Goal: Information Seeking & Learning: Check status

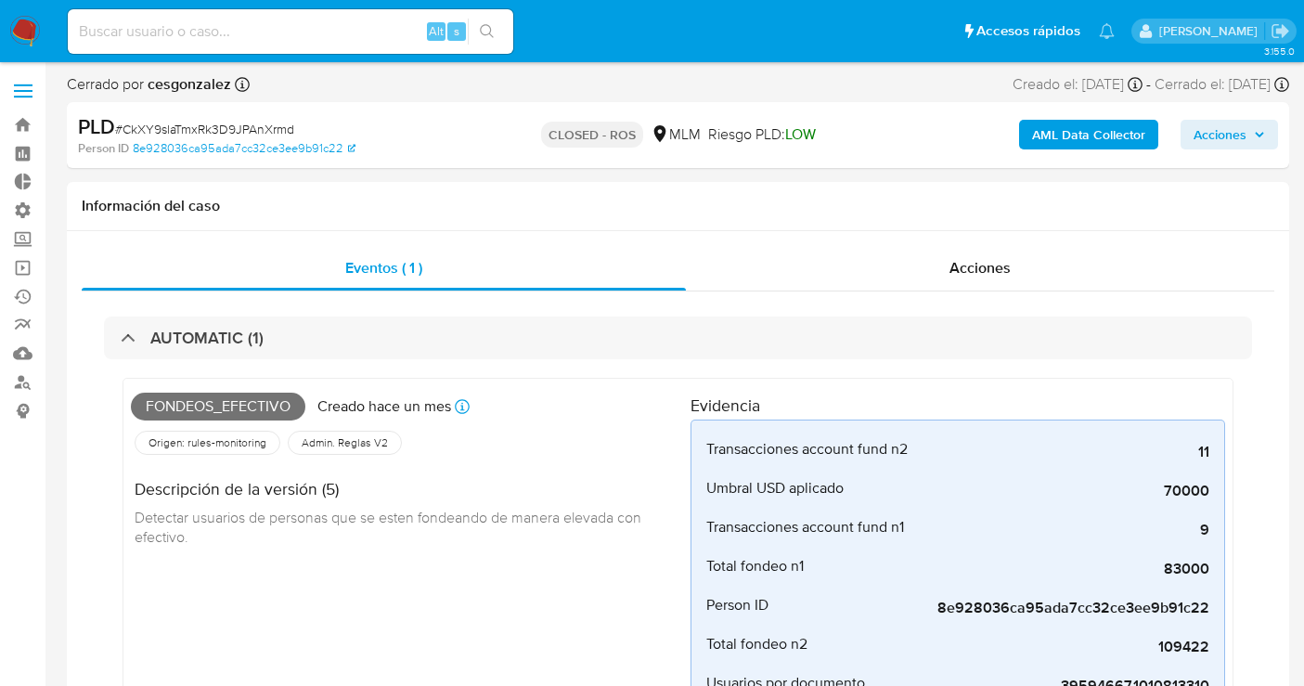
select select "10"
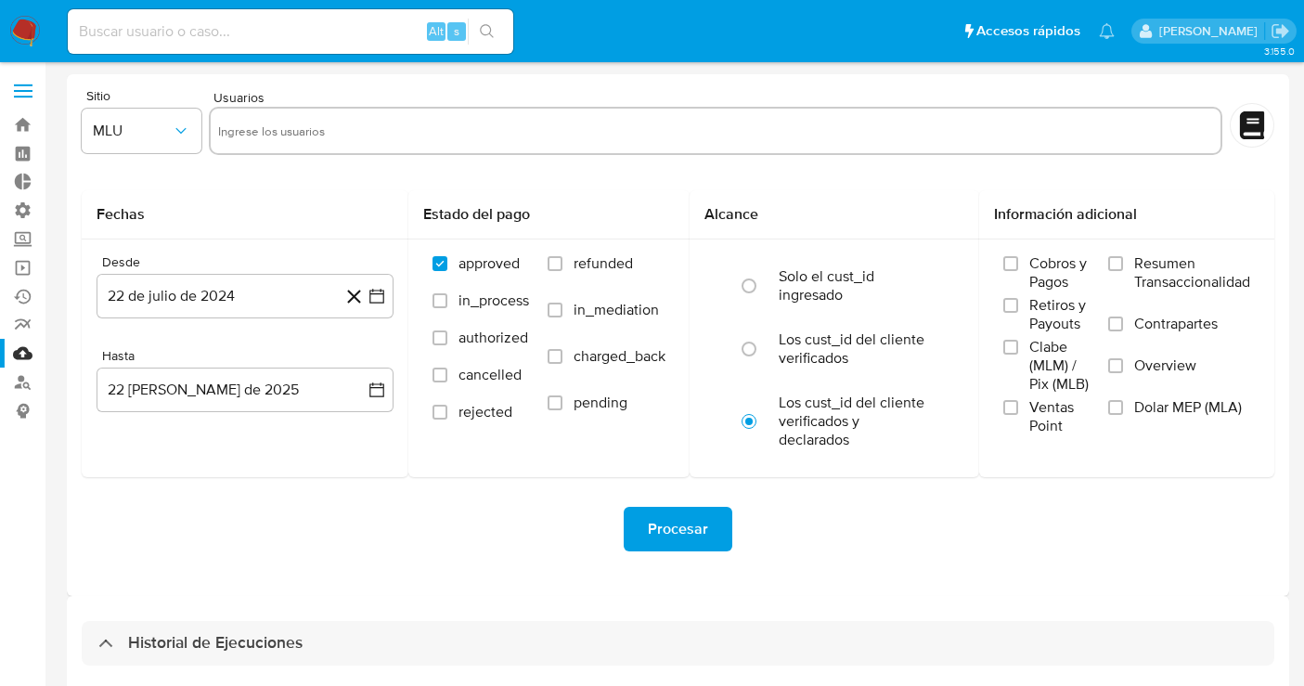
select select "10"
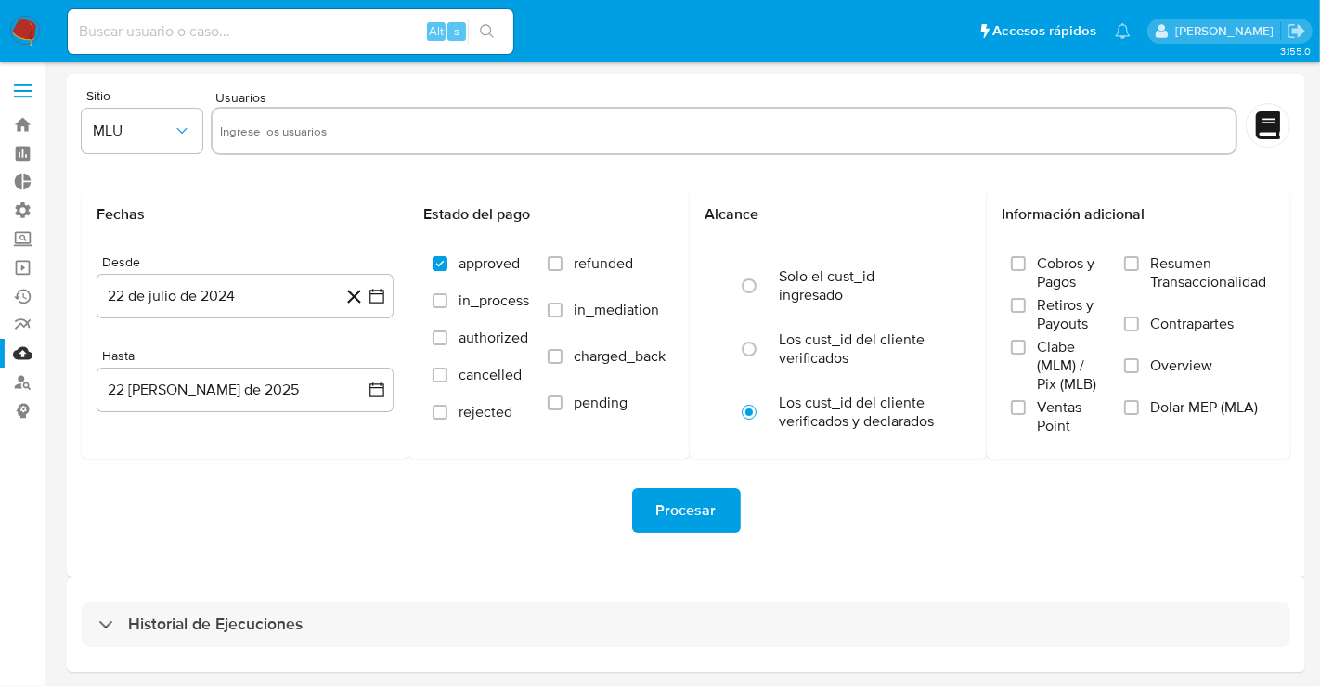
drag, startPoint x: 317, startPoint y: 617, endPoint x: 330, endPoint y: 603, distance: 18.4
click at [317, 617] on div "Historial de Ejecuciones" at bounding box center [686, 624] width 1209 height 45
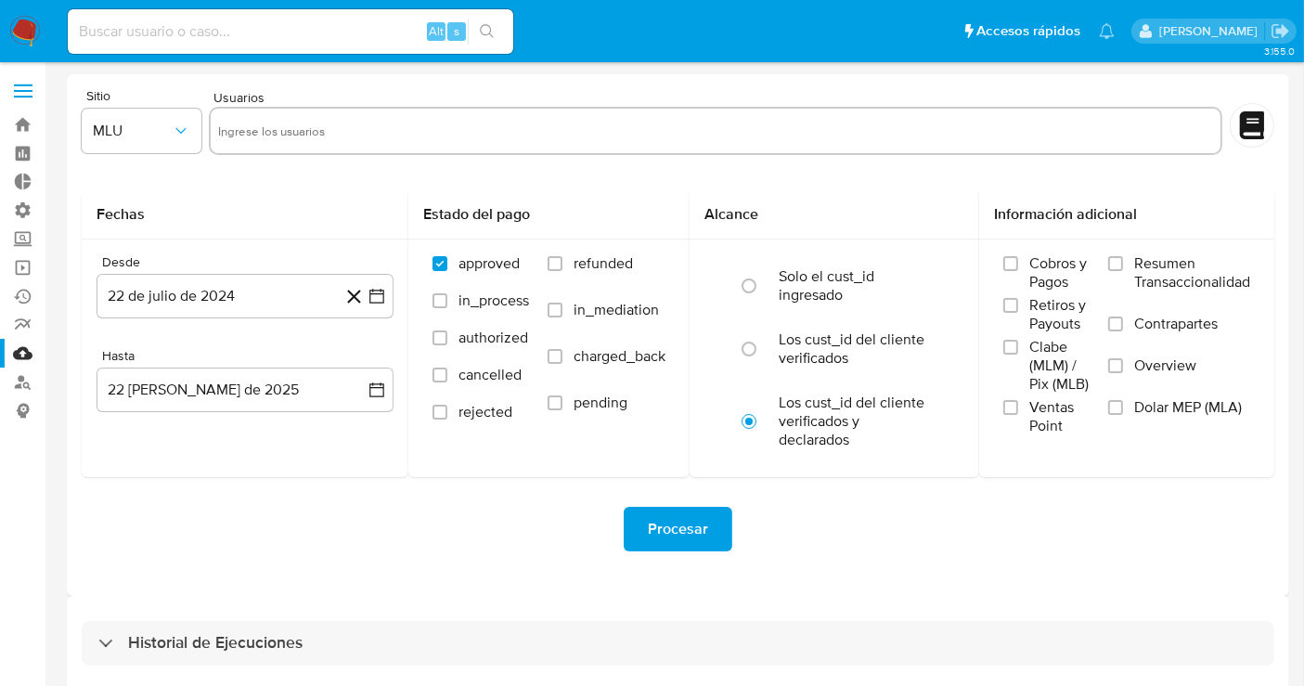
select select "10"
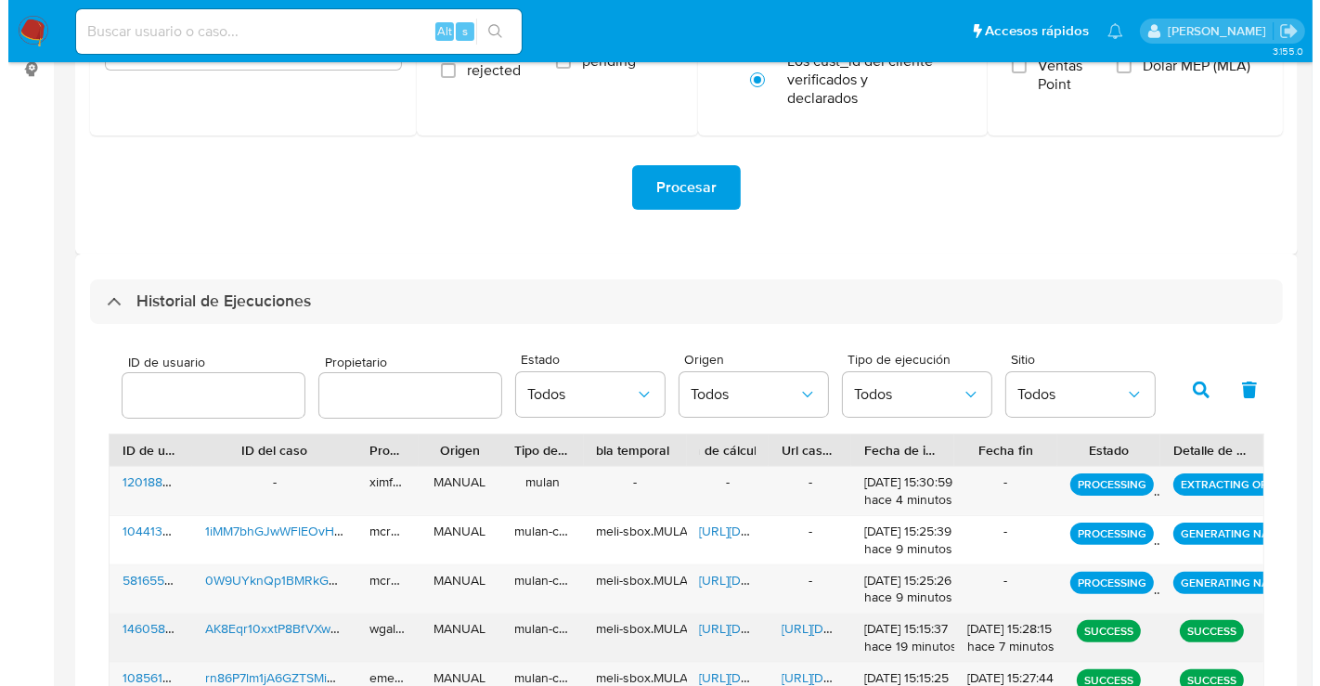
scroll to position [412, 0]
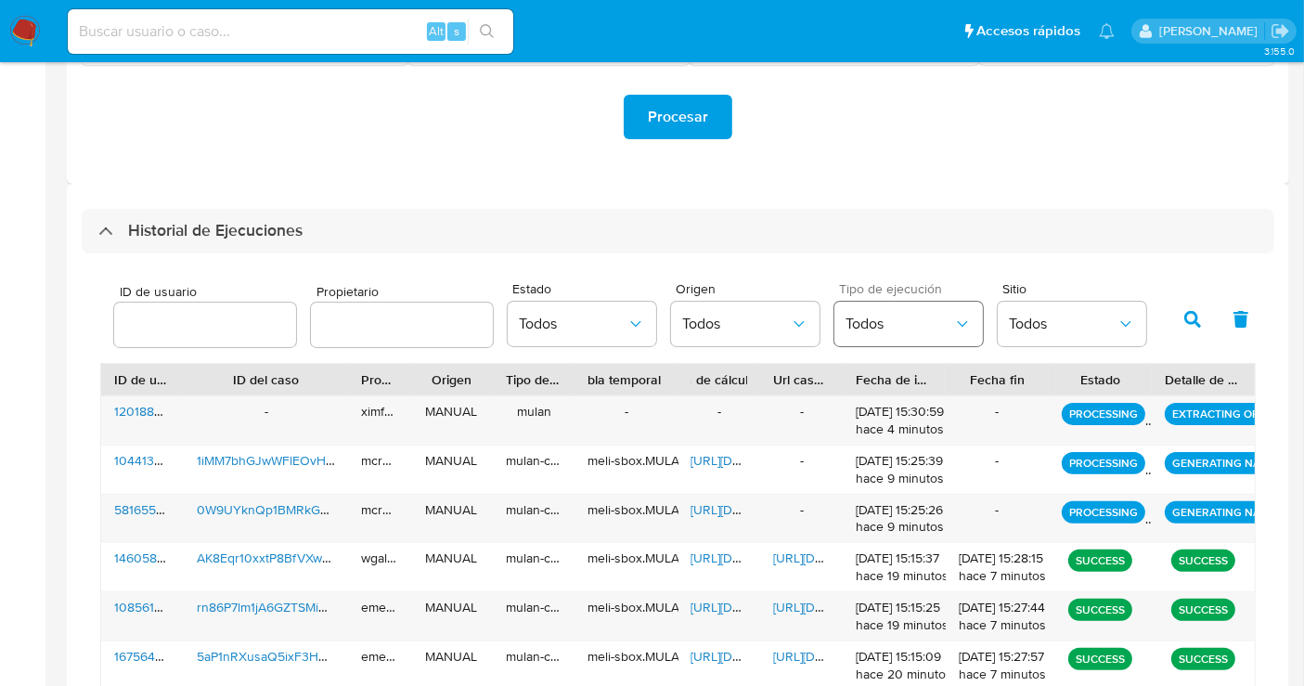
click at [846, 319] on span "Todos" at bounding box center [900, 324] width 108 height 19
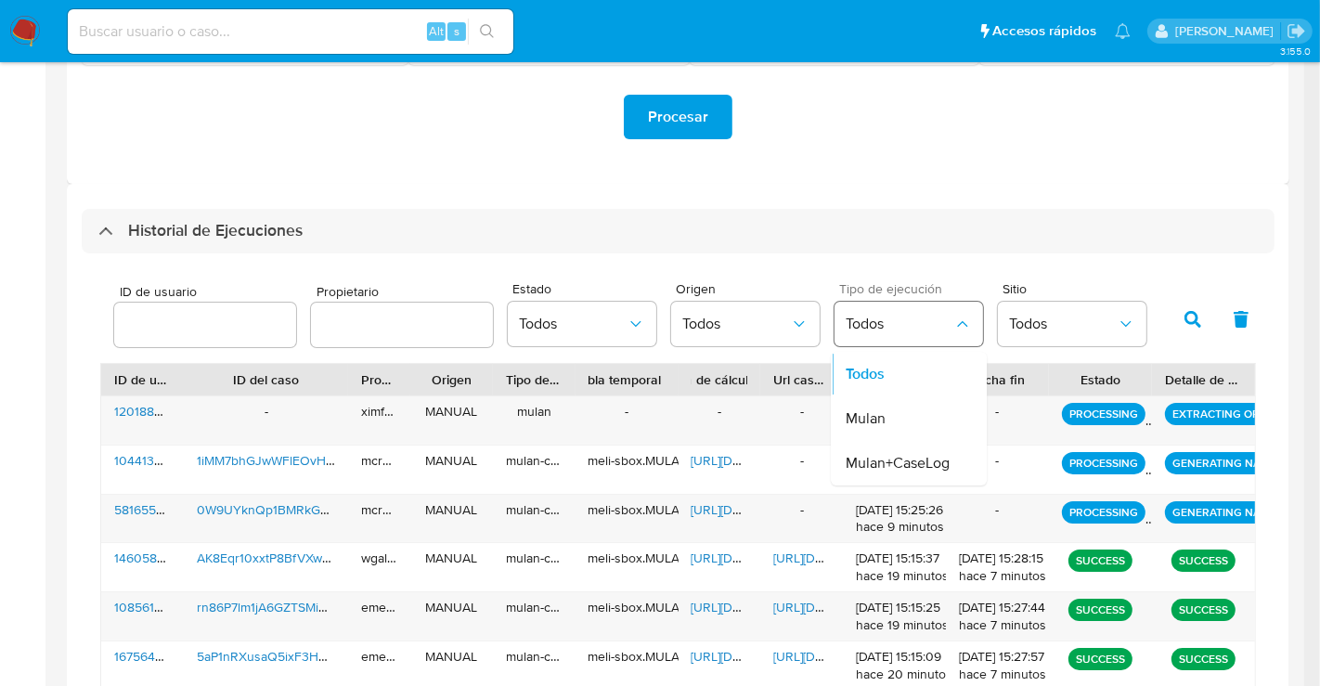
click at [906, 331] on span "Todos" at bounding box center [900, 324] width 108 height 19
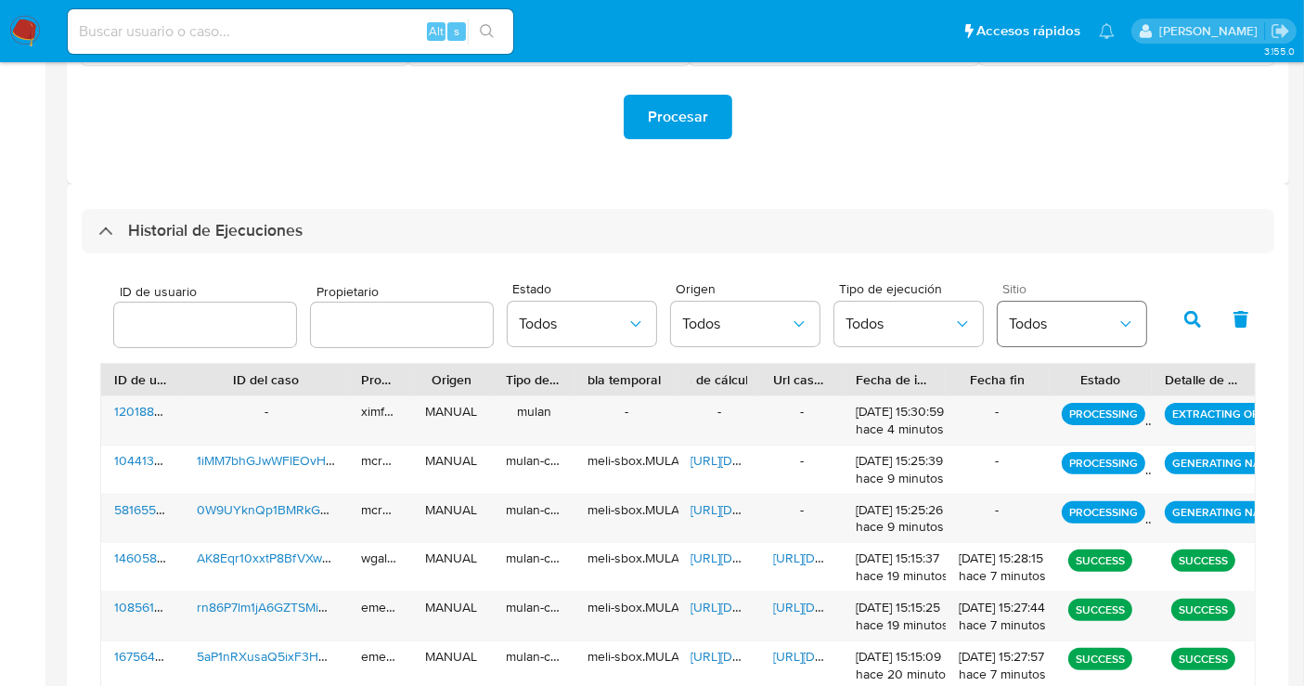
click at [1032, 337] on button "Todos" at bounding box center [1072, 324] width 149 height 45
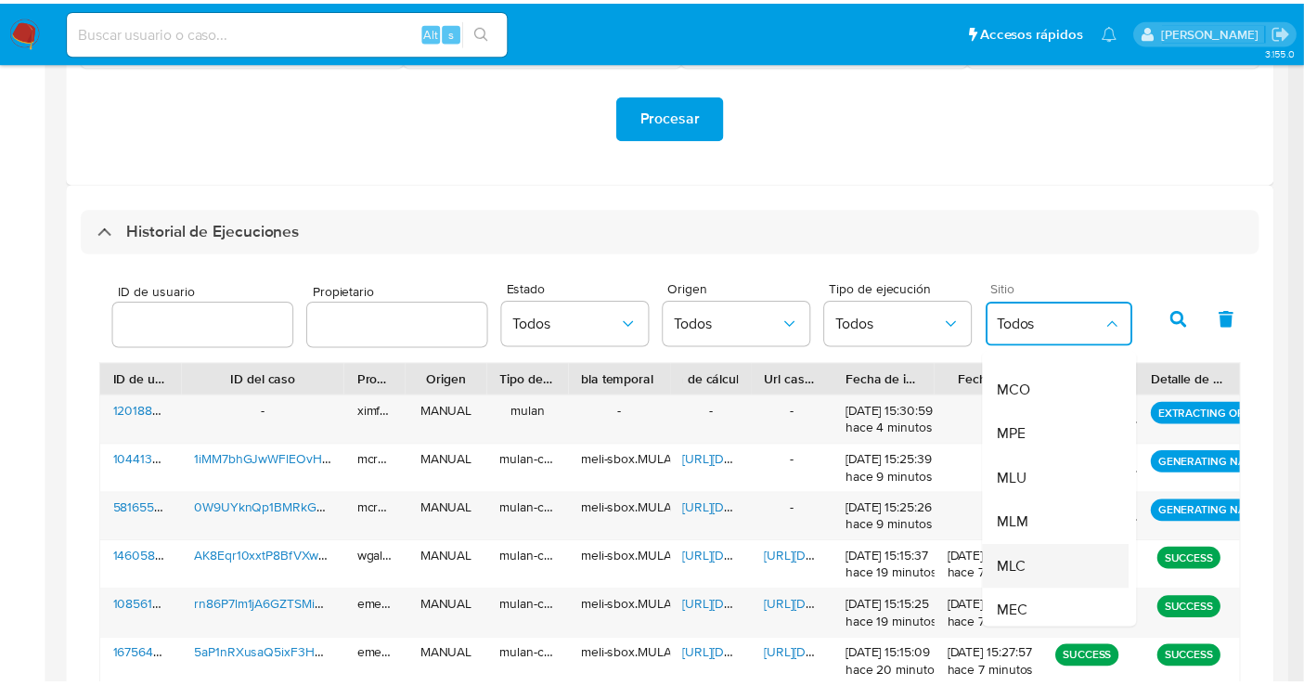
scroll to position [183, 0]
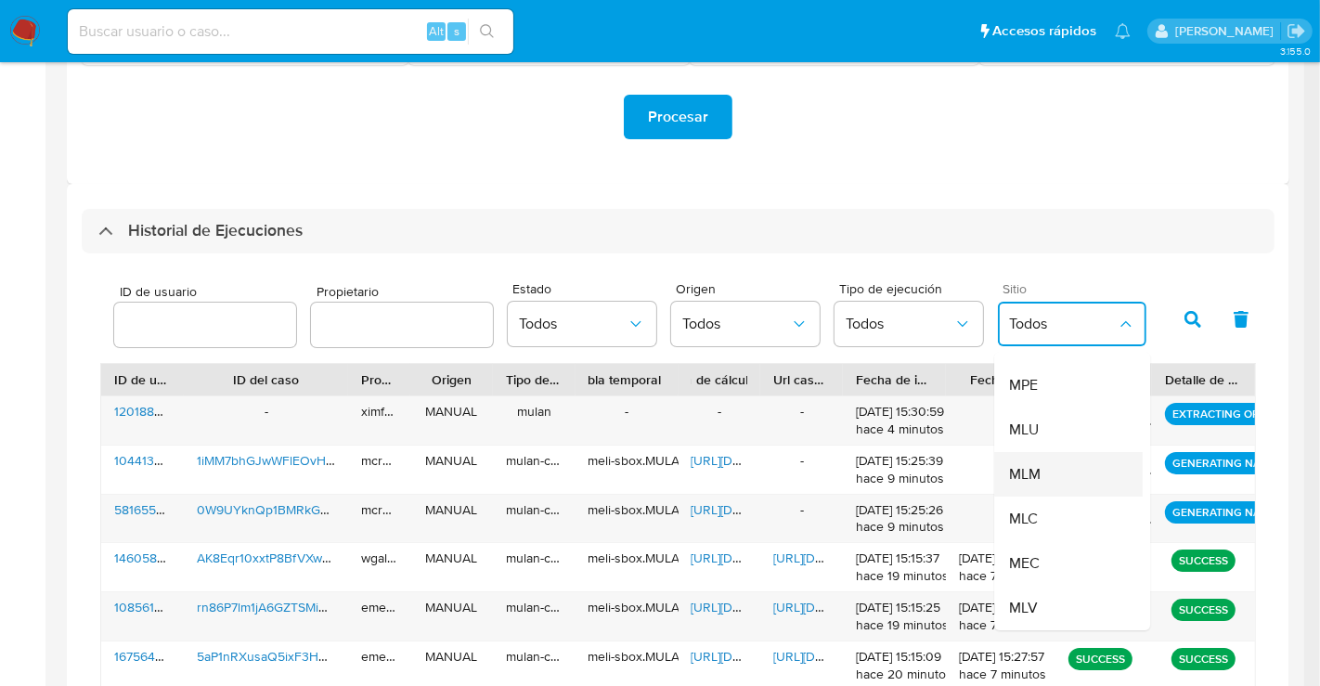
click at [1026, 465] on span "MLM" at bounding box center [1025, 474] width 32 height 19
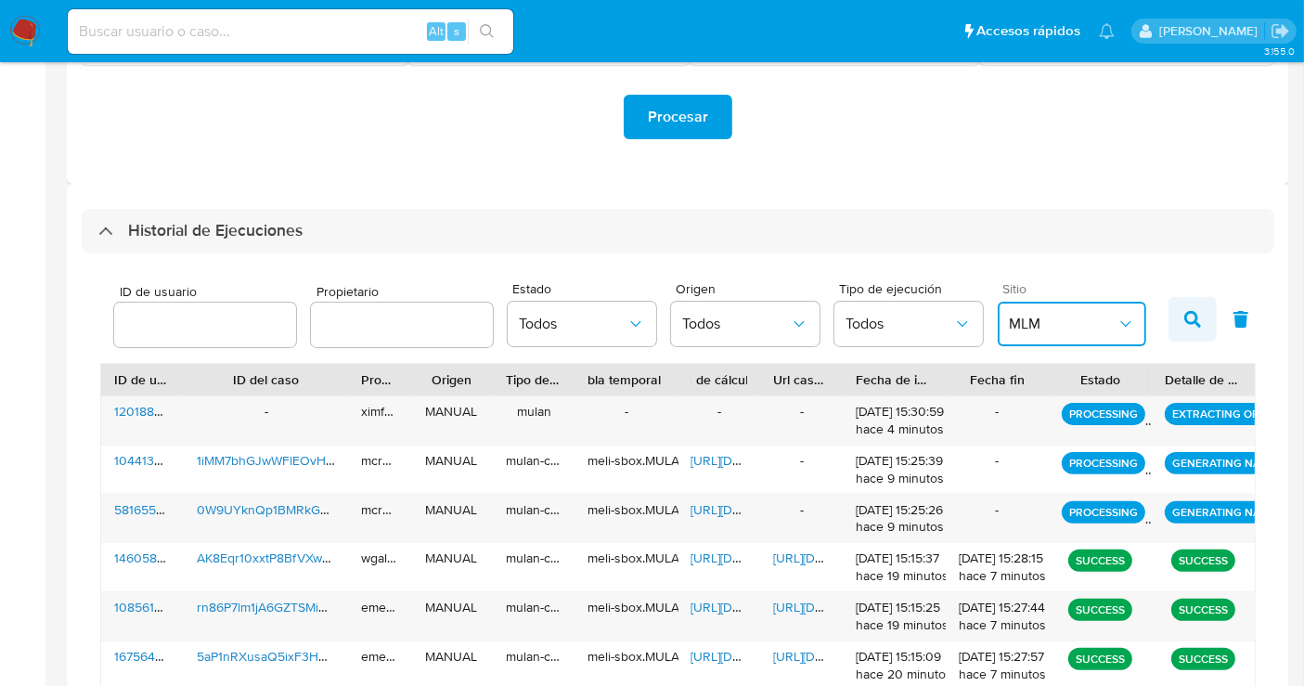
click at [1177, 318] on button "button" at bounding box center [1193, 319] width 48 height 45
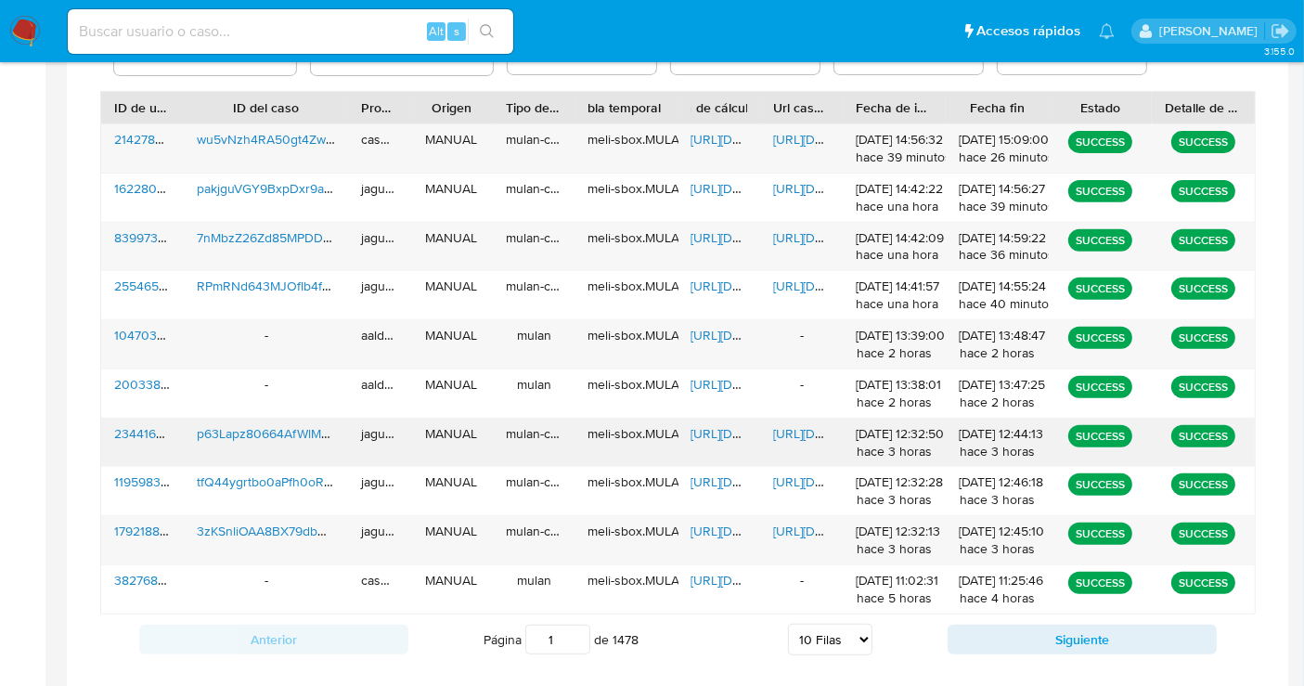
scroll to position [713, 0]
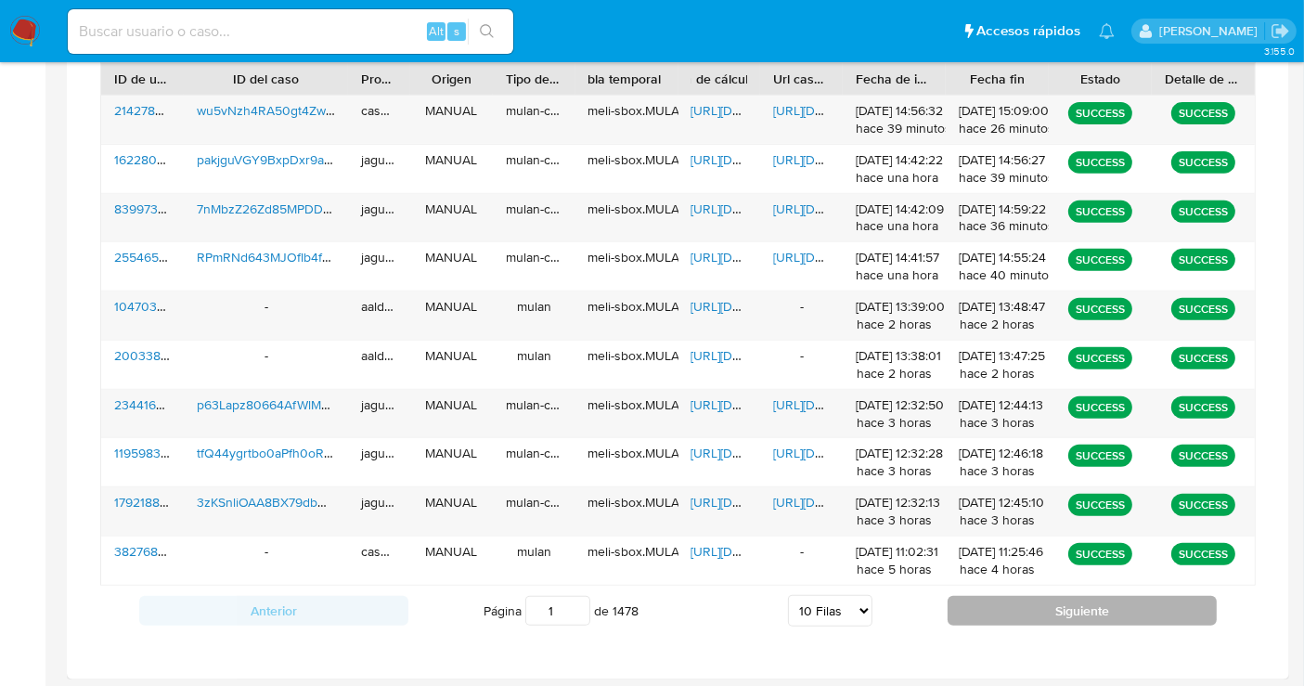
click at [1007, 603] on button "Siguiente" at bounding box center [1082, 611] width 269 height 30
type input "2"
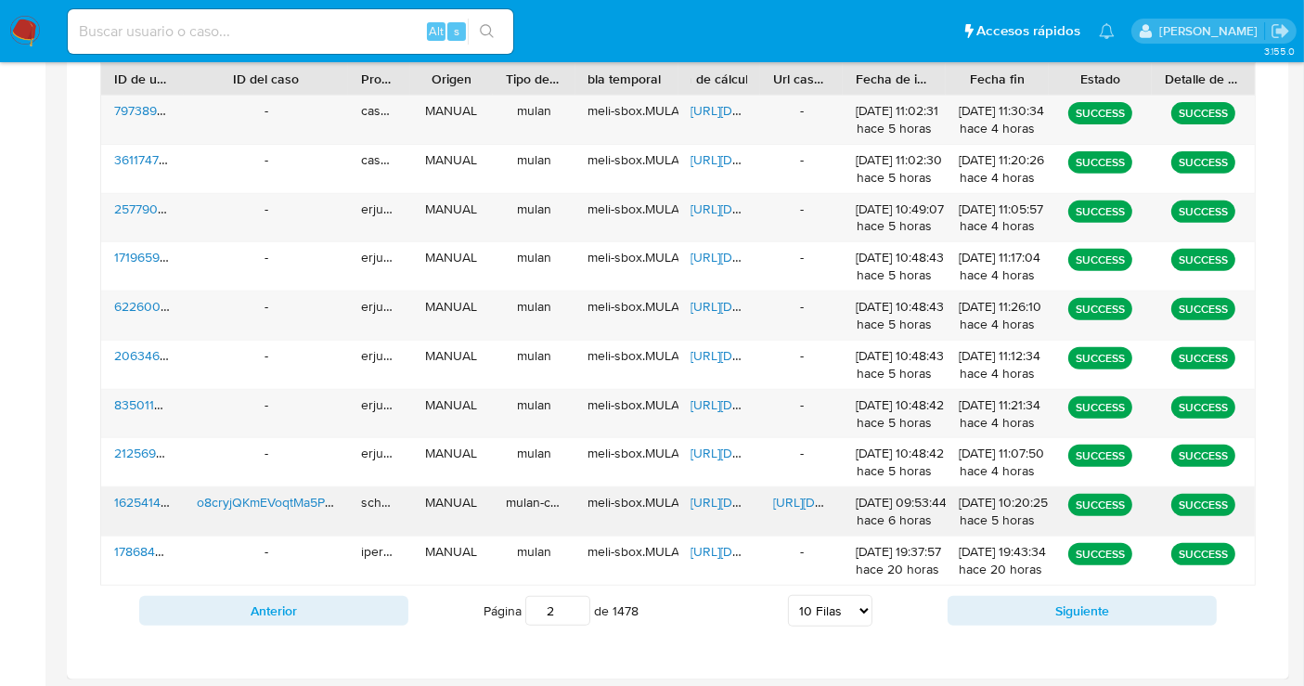
click at [726, 498] on span "https://docs.google.com/spreadsheets/d/1upUSddhA1wgUOmy1xU_lq8nhx_gDlSGcHGpV-Bp…" at bounding box center [756, 502] width 128 height 19
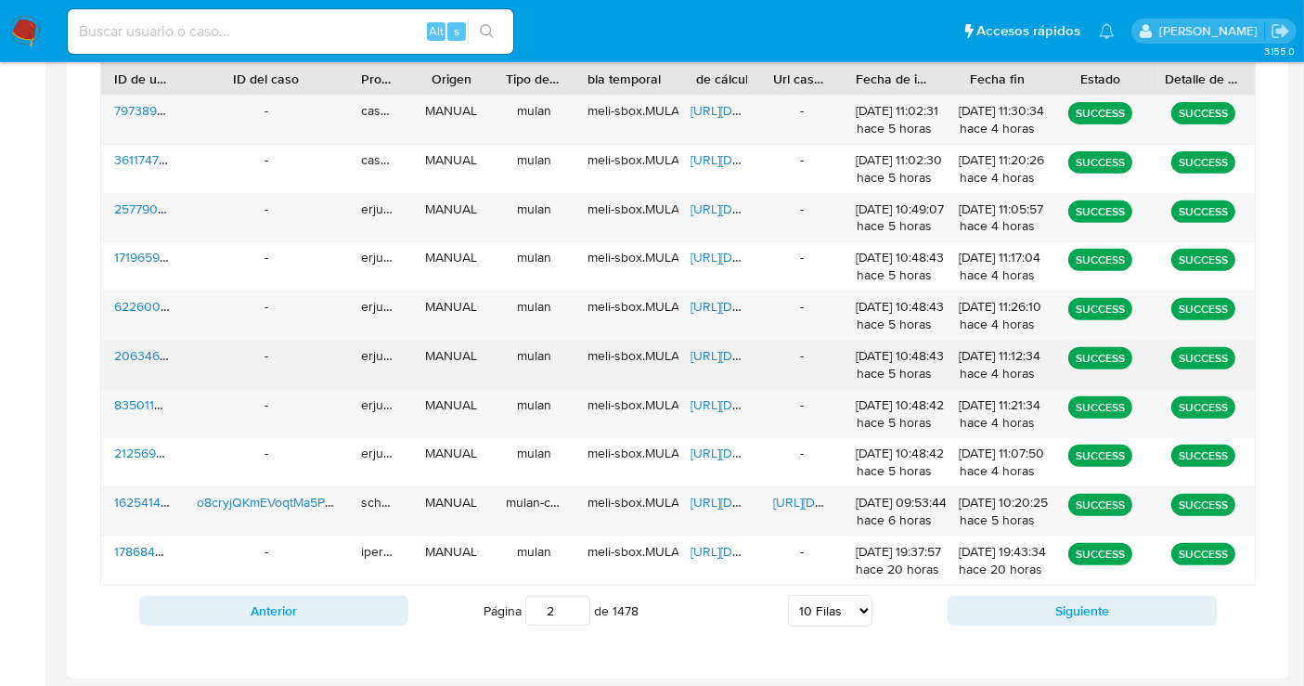
click at [709, 359] on span "https://docs.google.com/spreadsheets/d/1xIzg-hydAXIVFr8-fV4HytHc26czfvuk35-coJo…" at bounding box center [756, 355] width 128 height 19
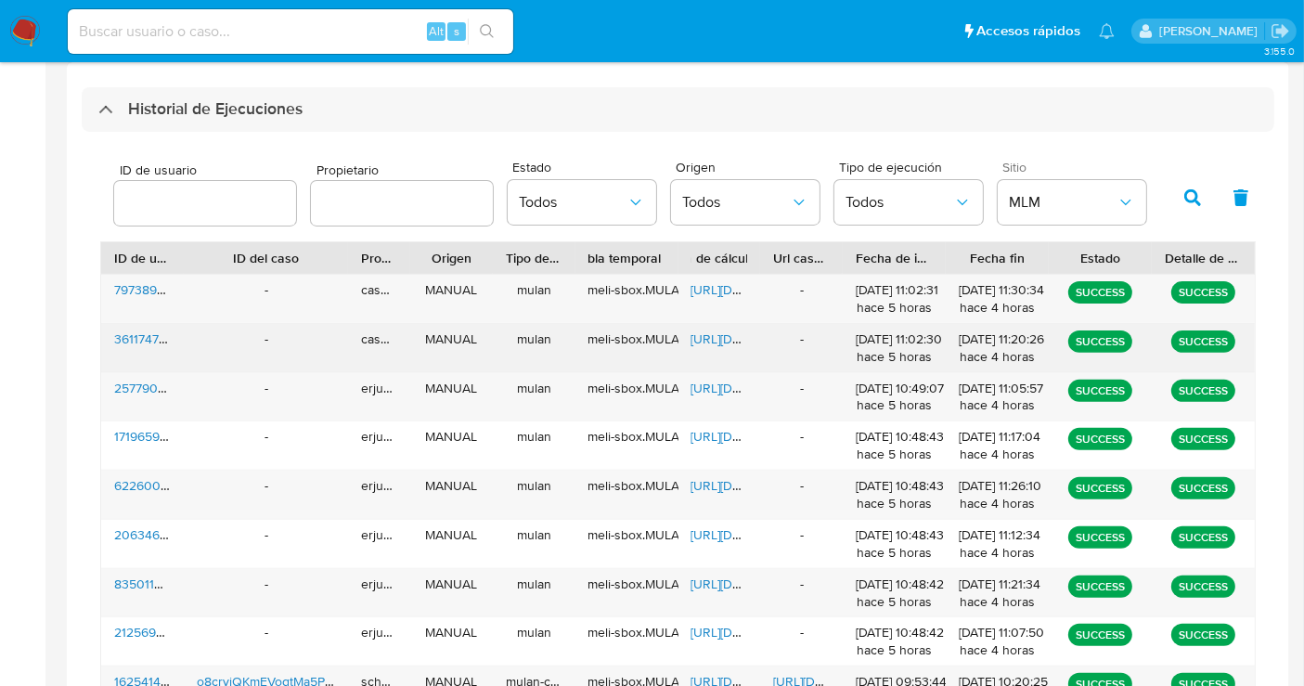
scroll to position [404, 0]
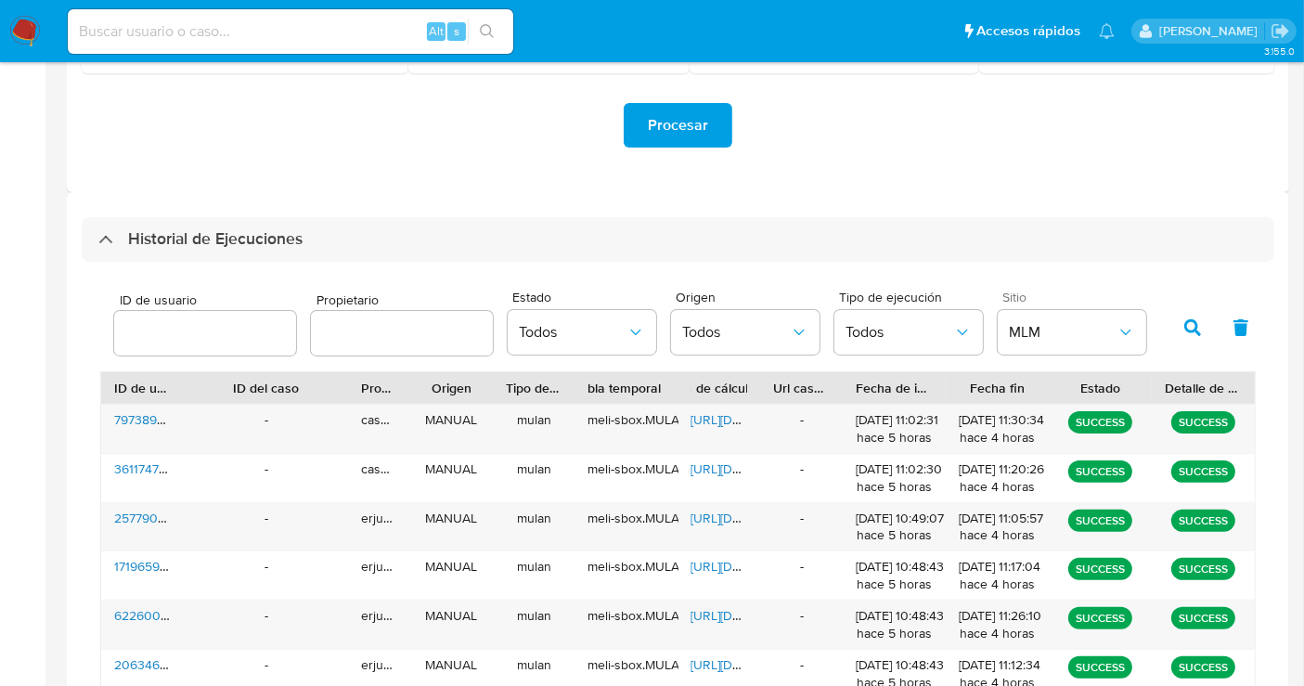
click at [386, 318] on div at bounding box center [402, 333] width 182 height 45
click at [383, 325] on input "text" at bounding box center [402, 333] width 182 height 24
type input "schabay"
click at [1202, 324] on button "button" at bounding box center [1193, 327] width 48 height 45
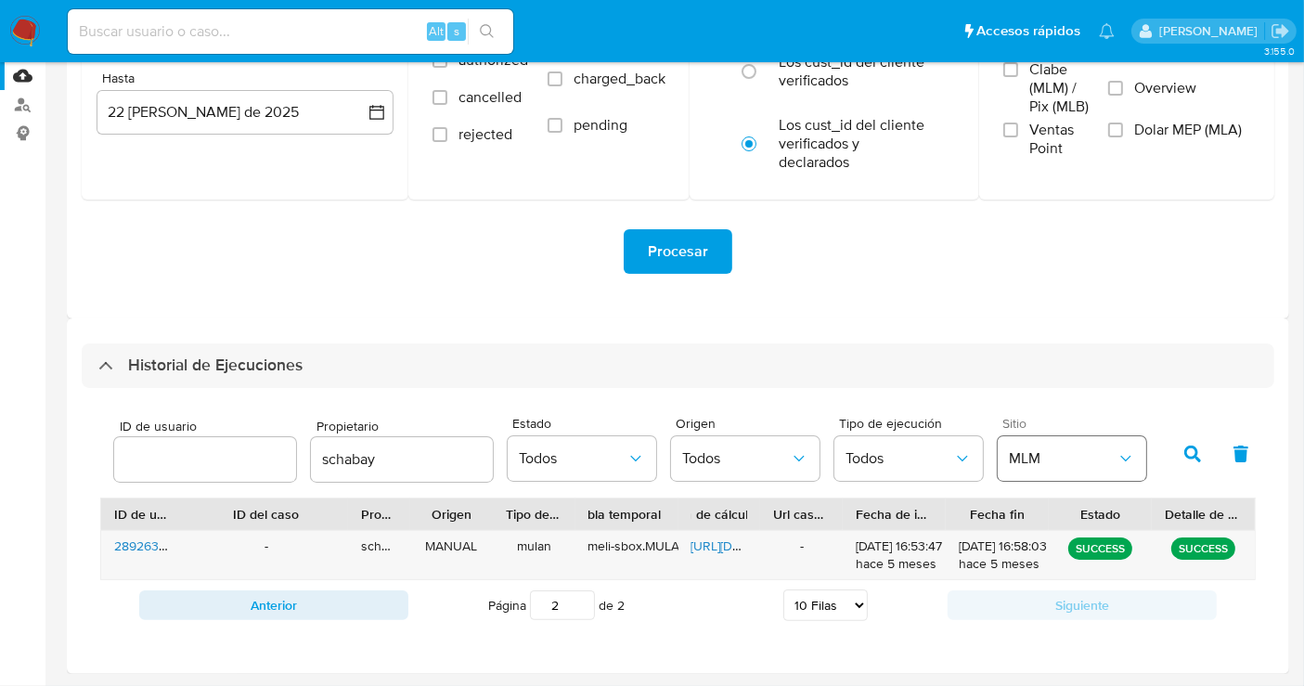
scroll to position [275, 0]
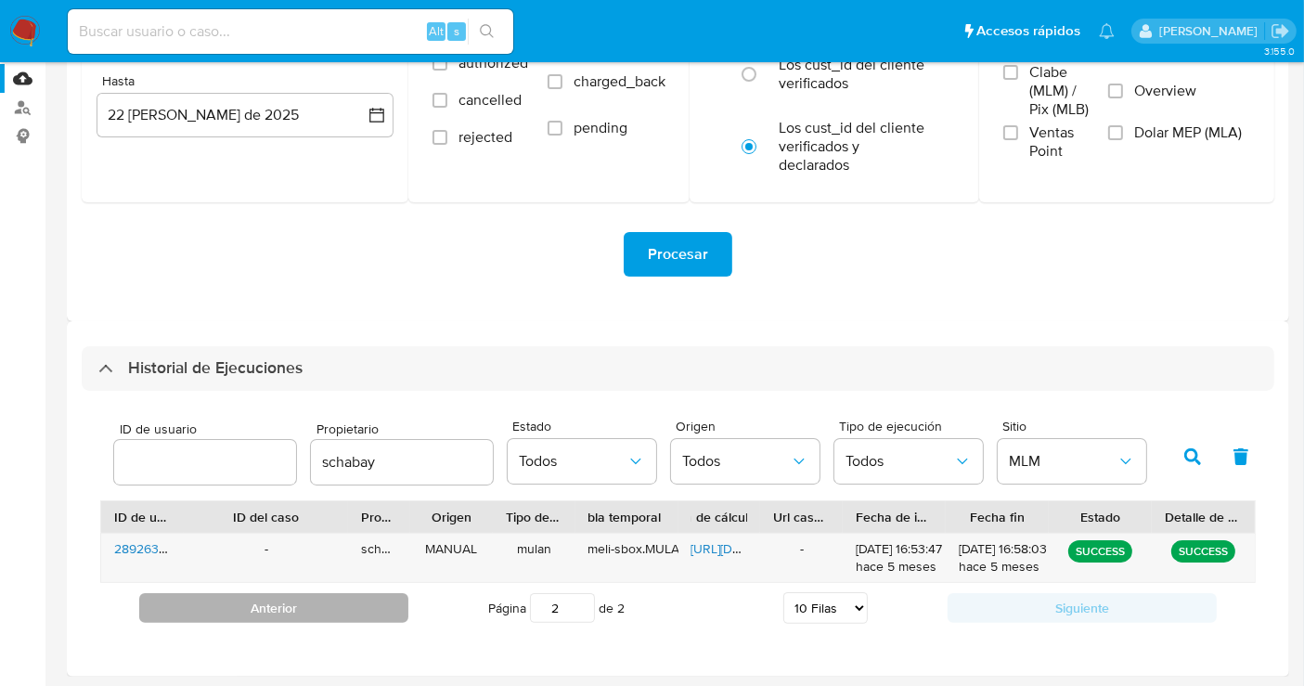
click at [395, 598] on button "Anterior" at bounding box center [273, 608] width 269 height 30
type input "1"
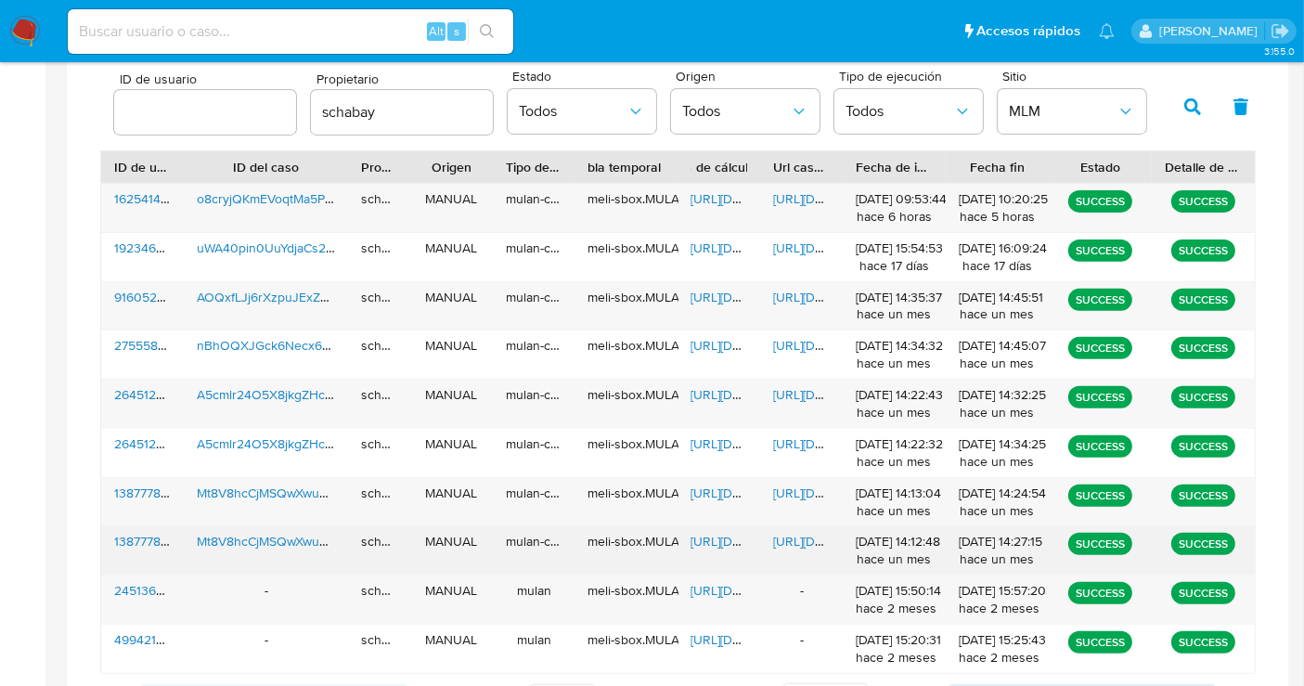
scroll to position [687, 0]
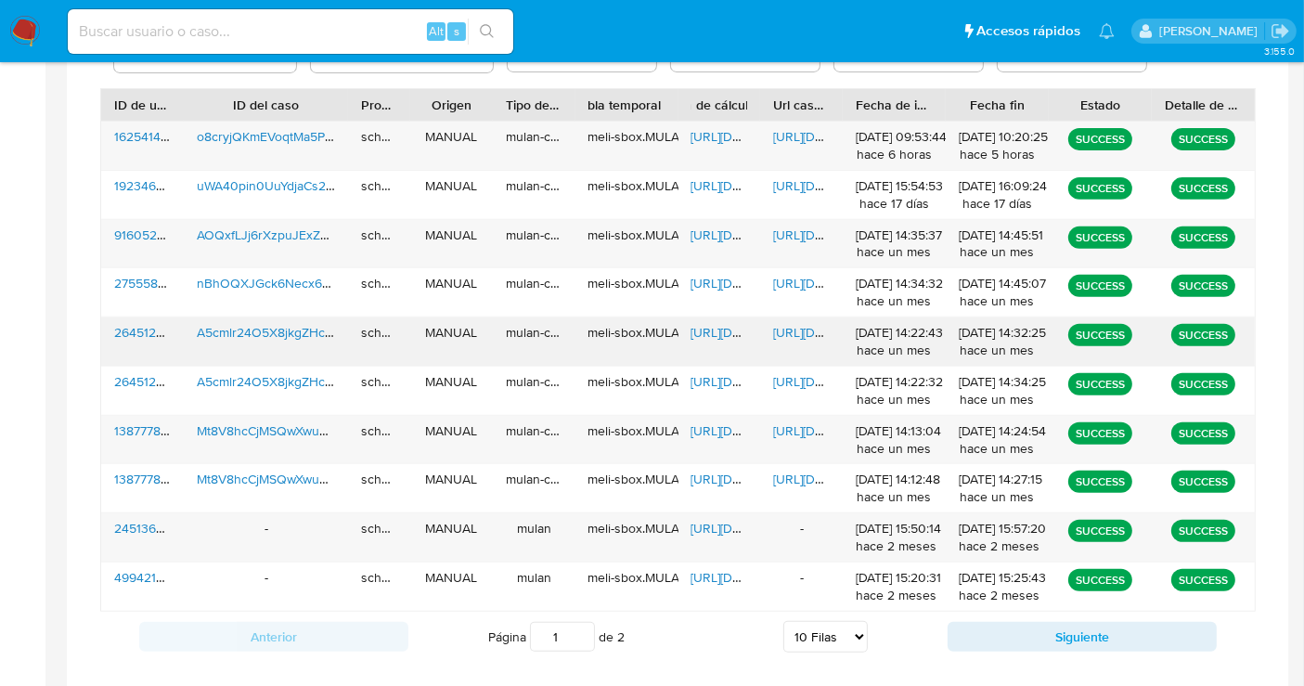
click at [717, 338] on span "https://docs.google.com/spreadsheets/d/1c8Wk69G2QnN0EnoPyXbADECC9mO2at4o7-tvOz7…" at bounding box center [756, 332] width 128 height 19
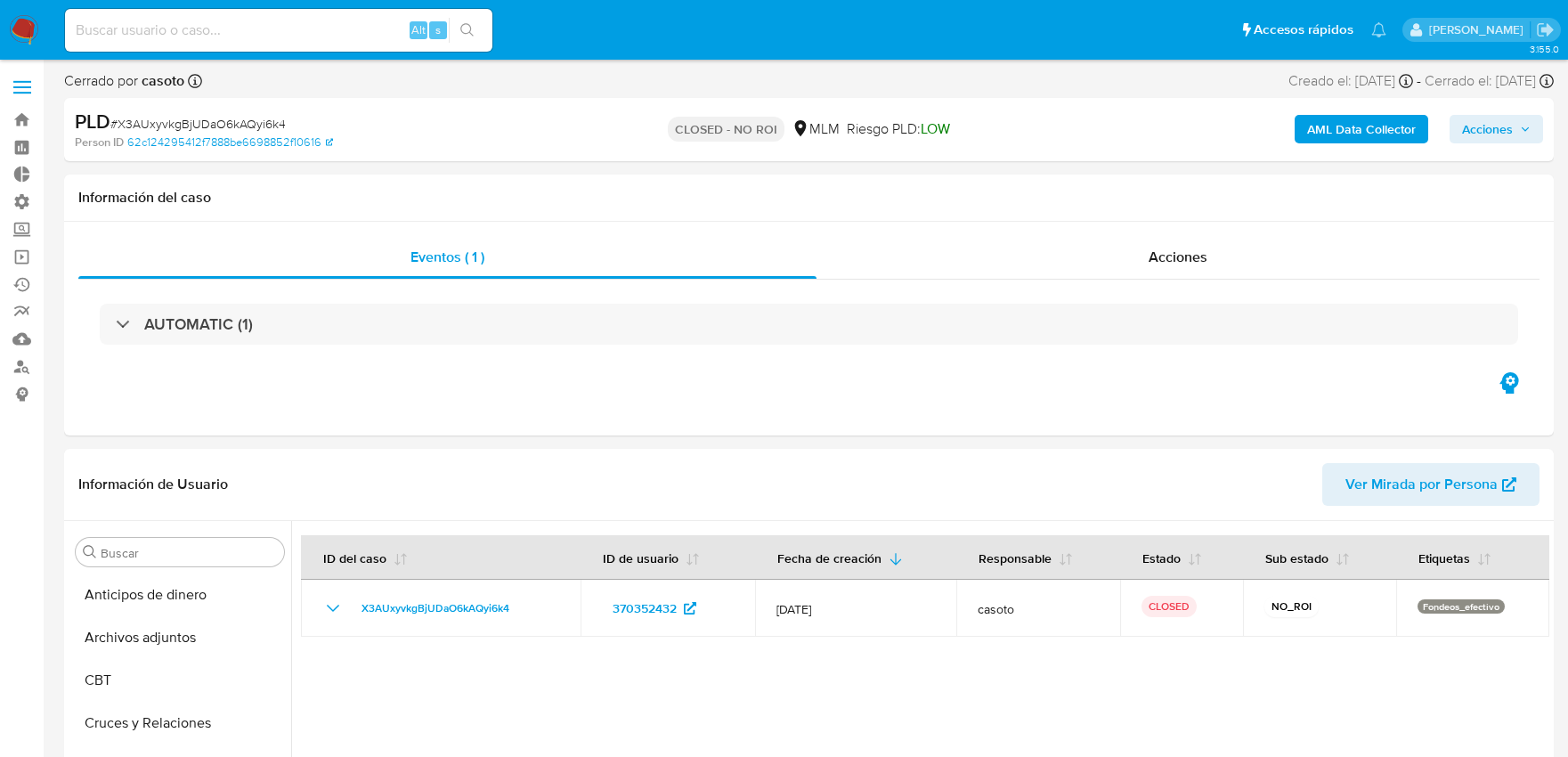
select select "10"
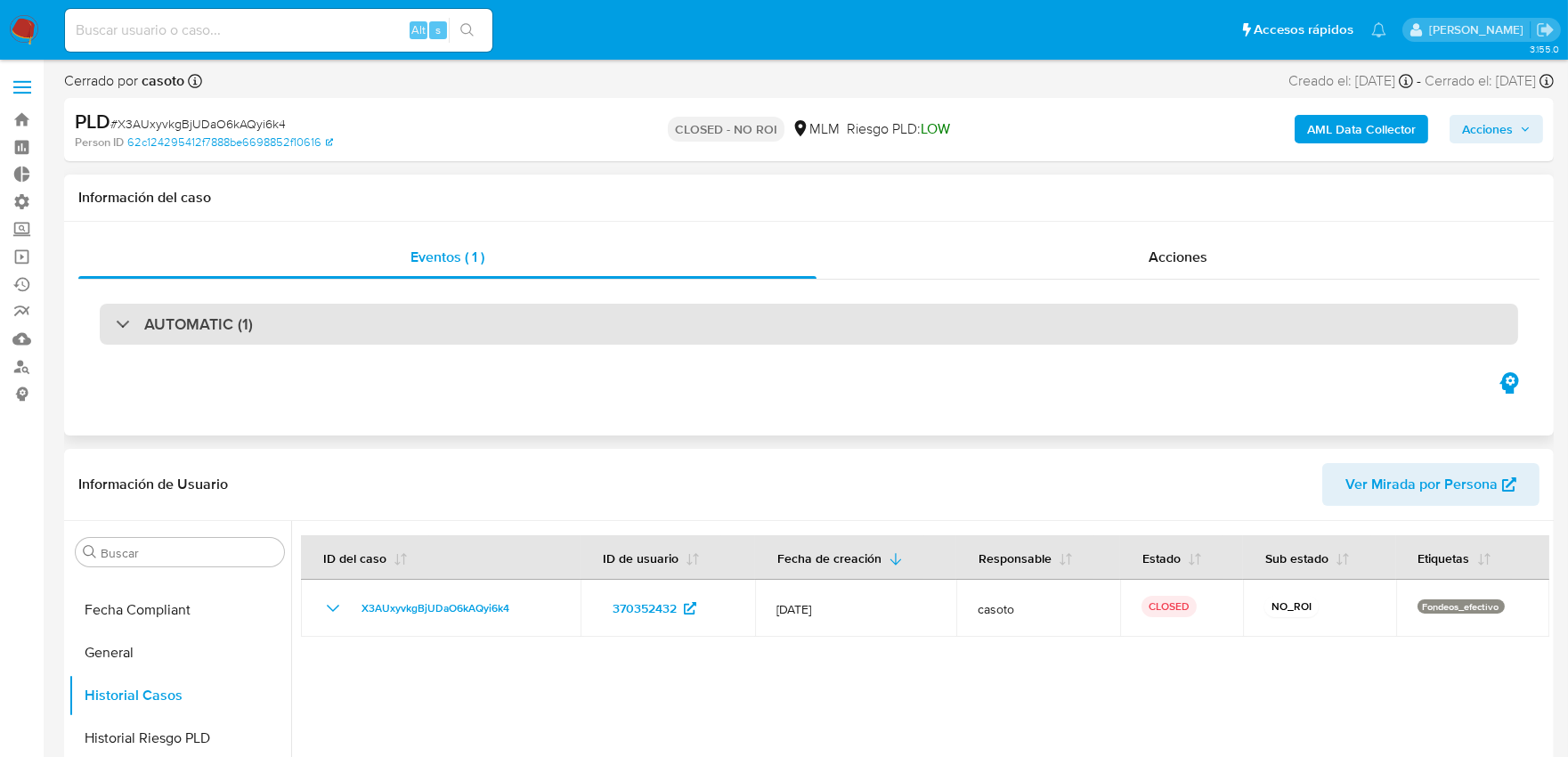
click at [193, 317] on h3 "AUTOMATIC (1)" at bounding box center [198, 324] width 108 height 19
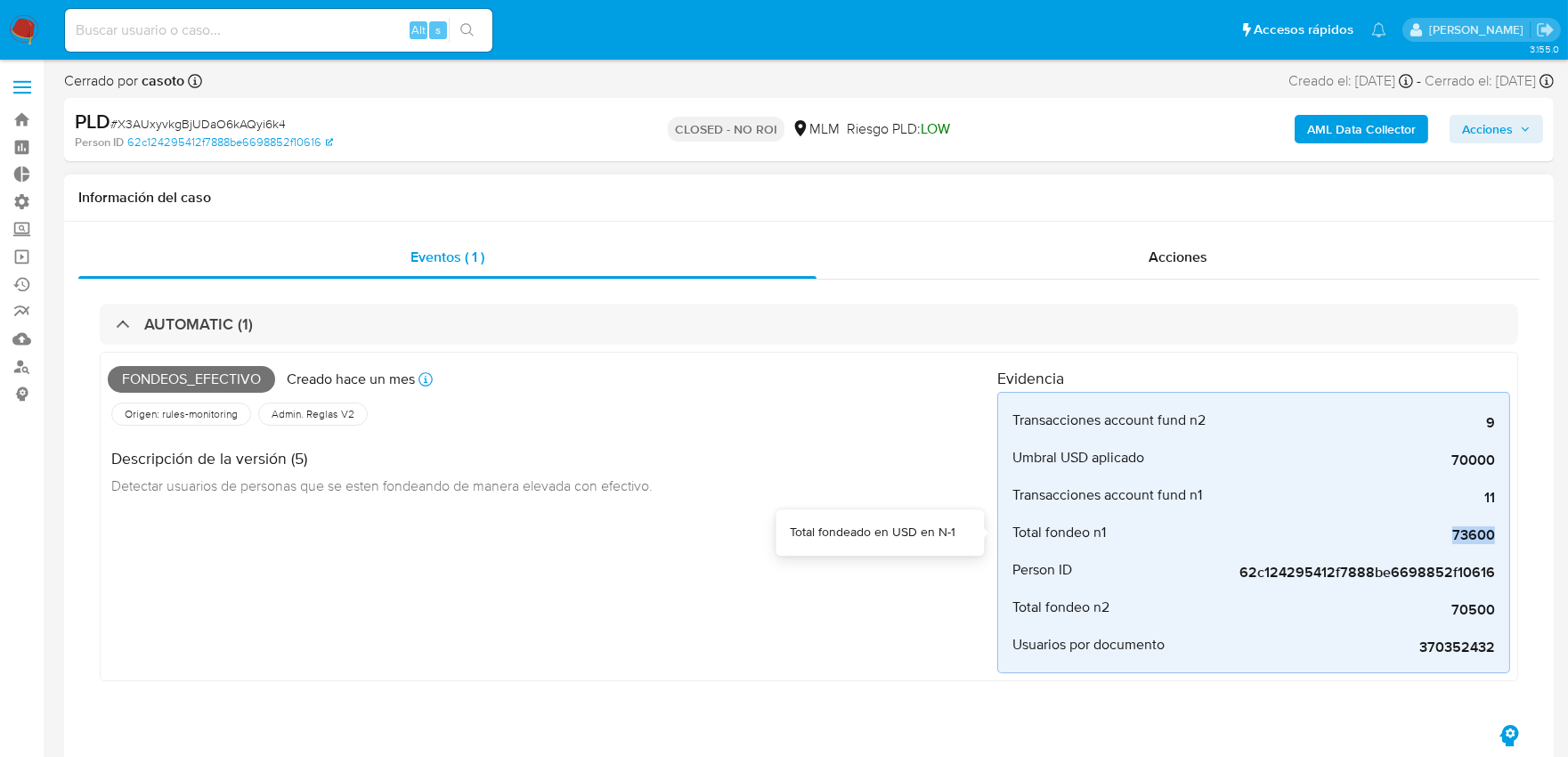
drag, startPoint x: 1454, startPoint y: 536, endPoint x: 1509, endPoint y: 538, distance: 55.0
click at [1509, 538] on div "Transacciones account fund n2 9 Cantidad de transacciones que realizó de Accoun…" at bounding box center [1253, 532] width 513 height 281
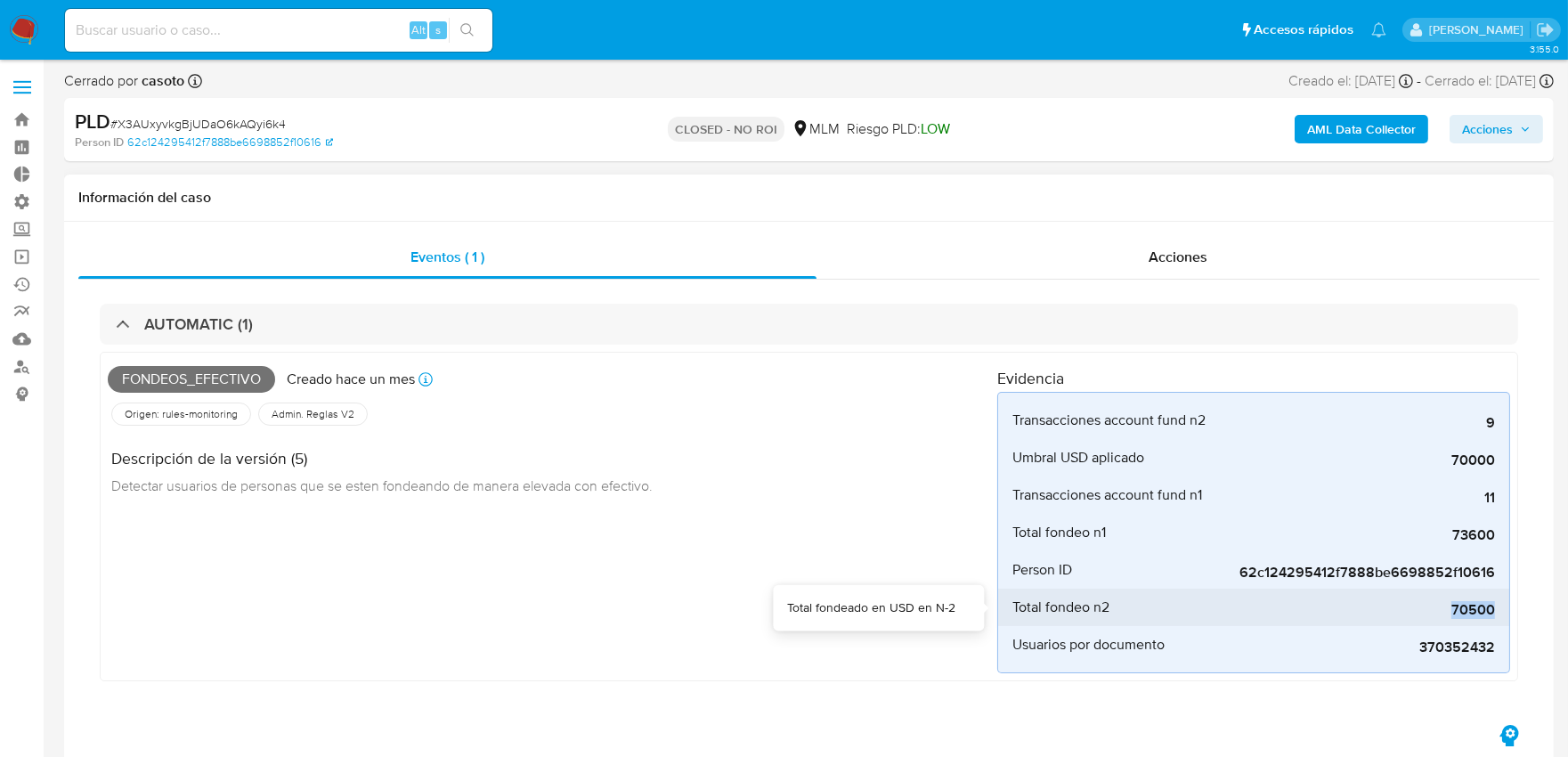
drag, startPoint x: 1431, startPoint y: 608, endPoint x: 1497, endPoint y: 609, distance: 66.0
click at [1497, 609] on li "Total fondeo n2 70500" at bounding box center [1253, 607] width 511 height 37
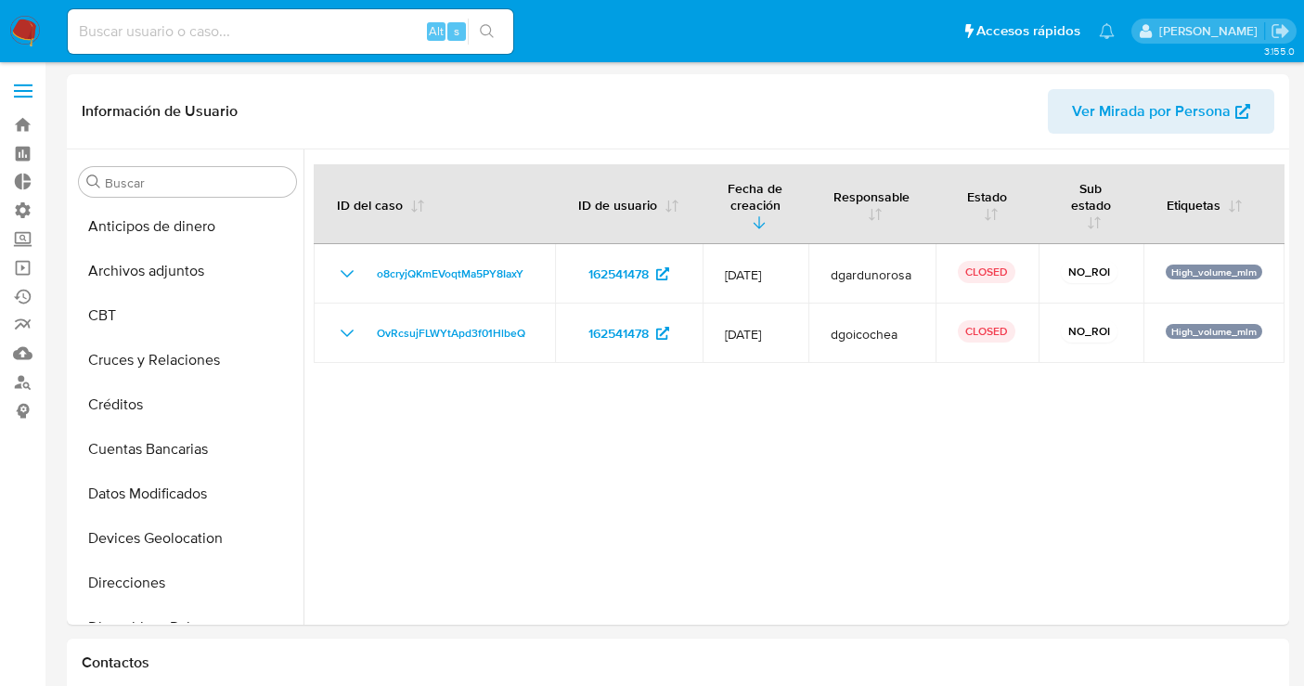
select select "10"
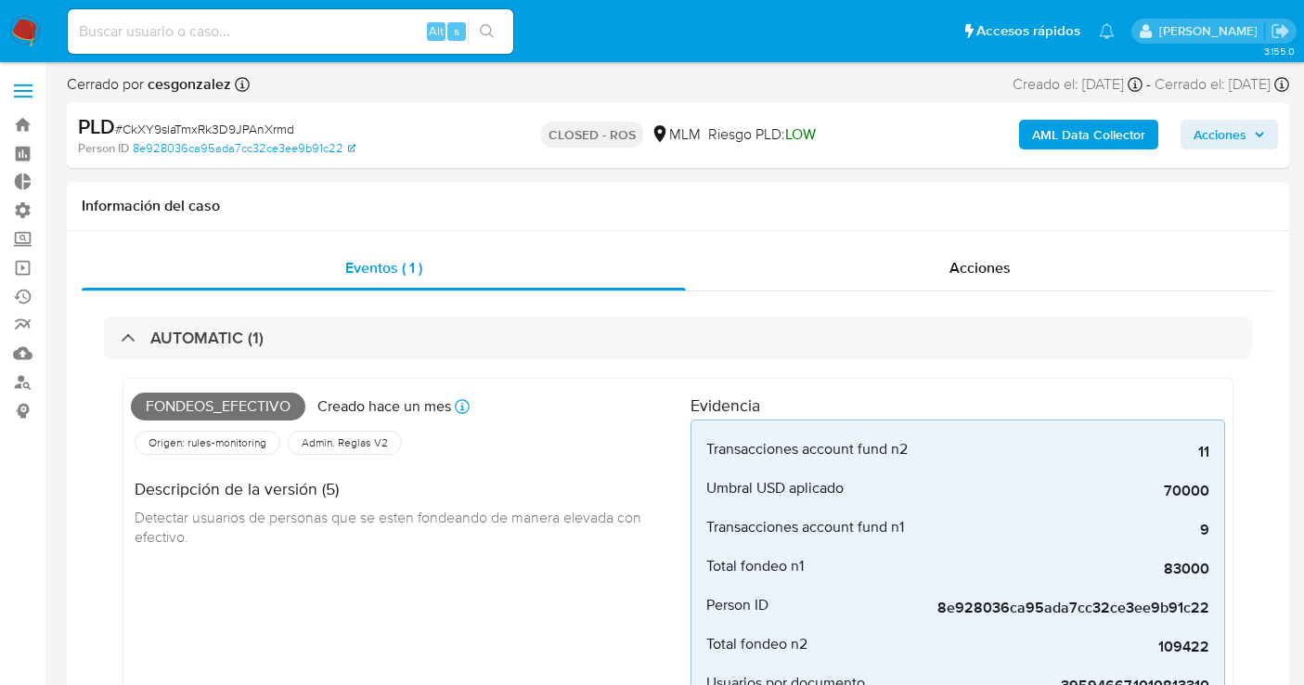
select select "10"
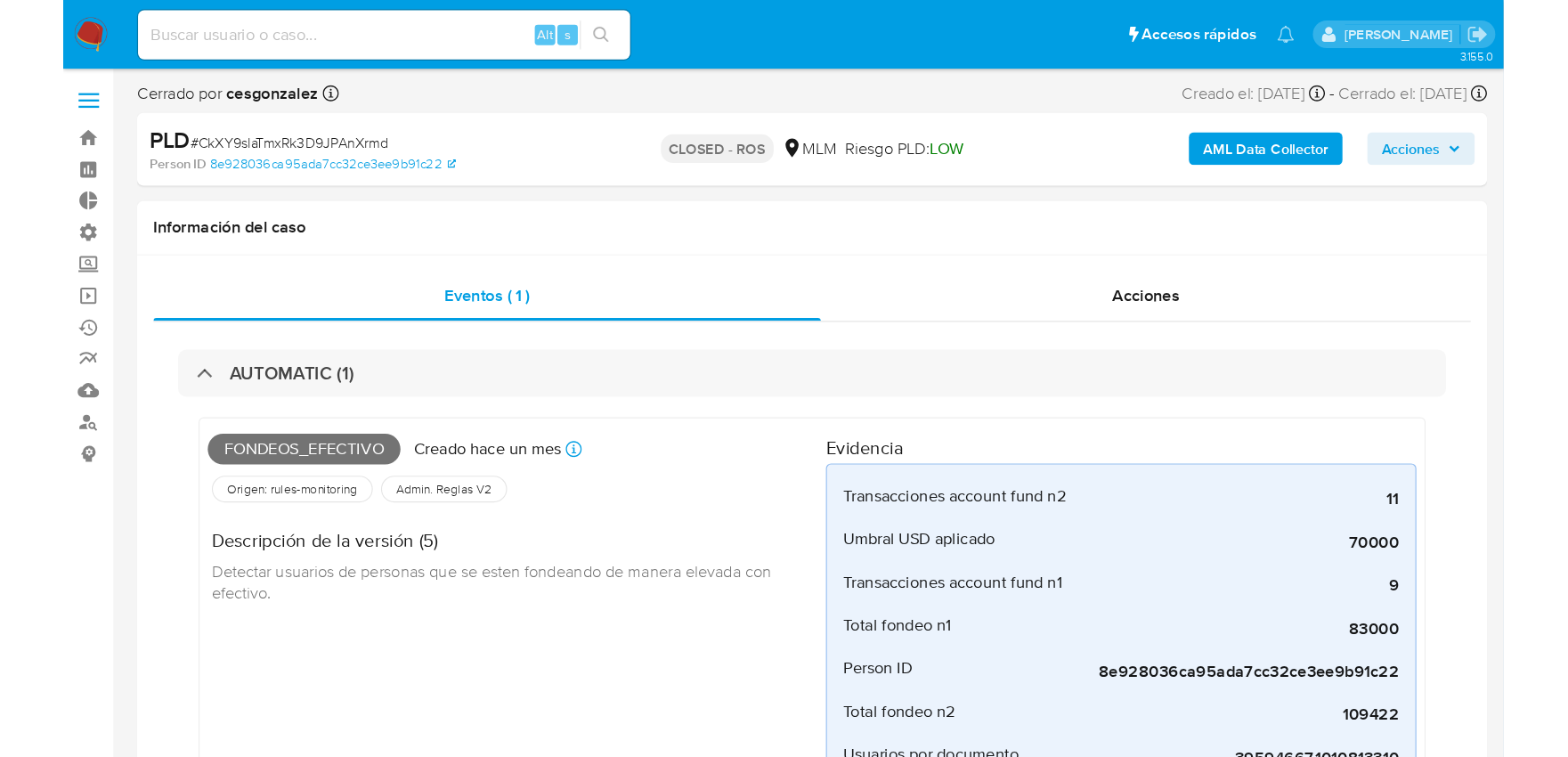
scroll to position [751, 0]
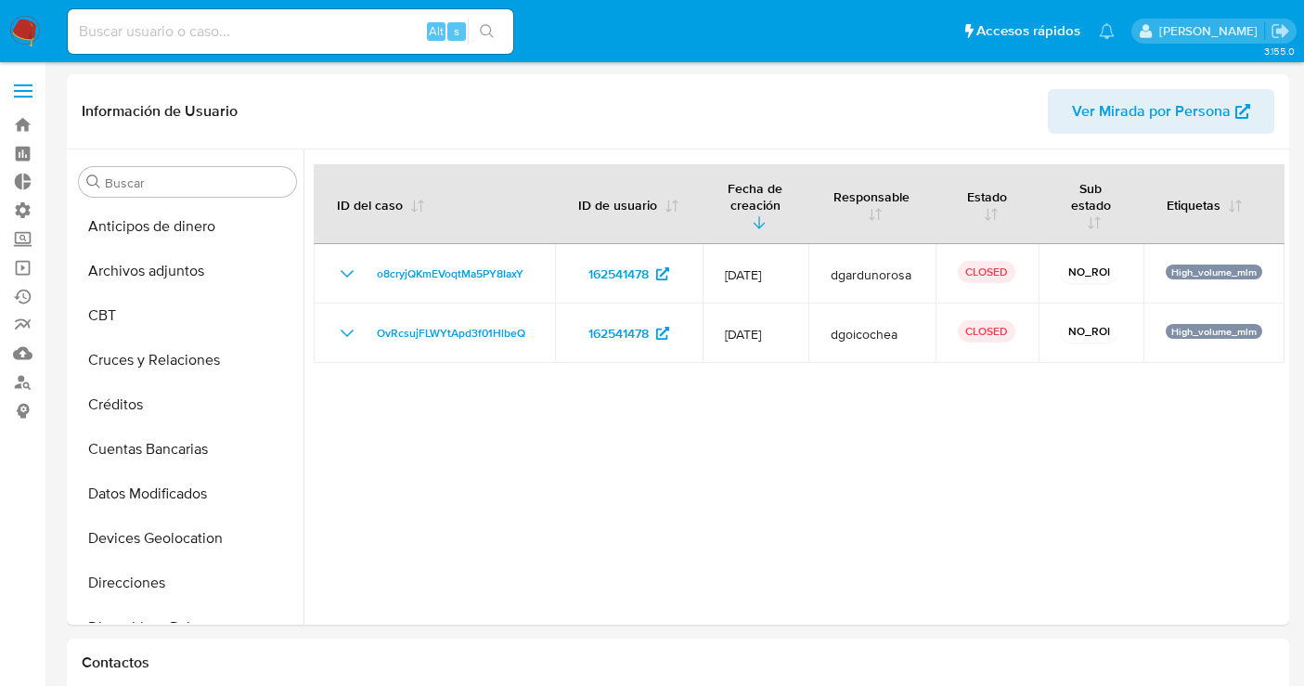
select select "10"
